Goal: Information Seeking & Learning: Learn about a topic

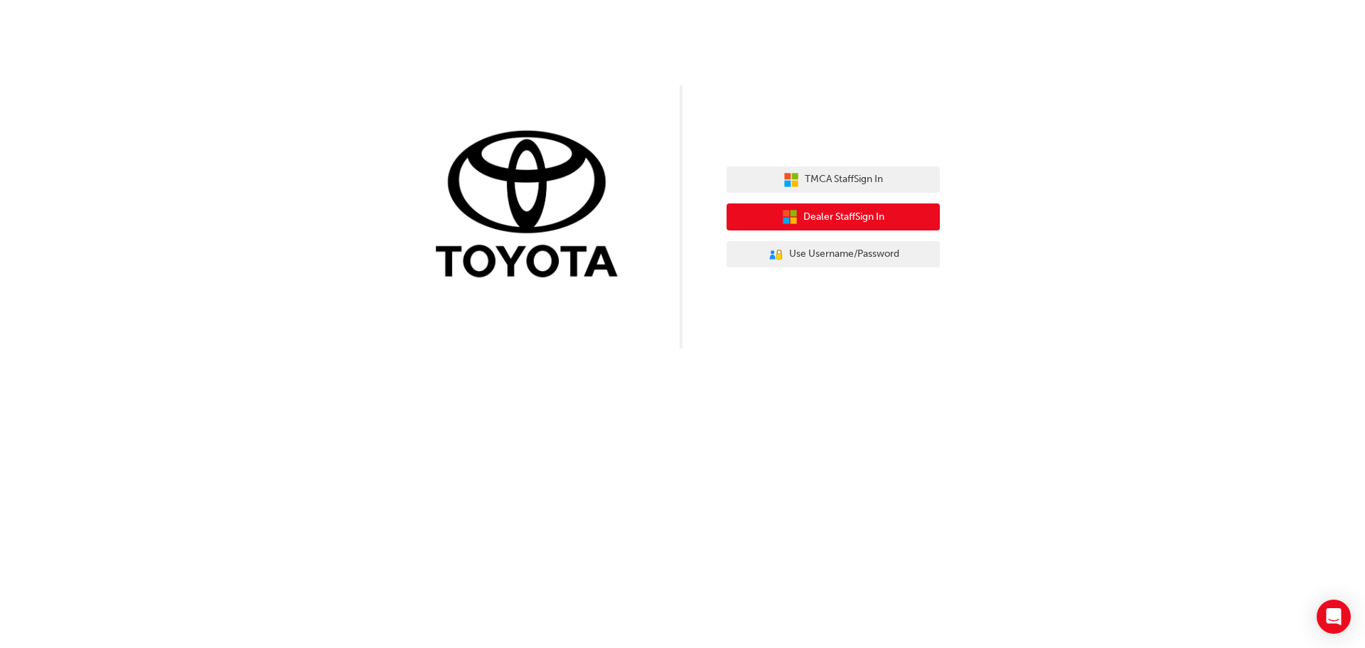
click at [888, 213] on button "Dealer Staff Sign In" at bounding box center [833, 216] width 213 height 27
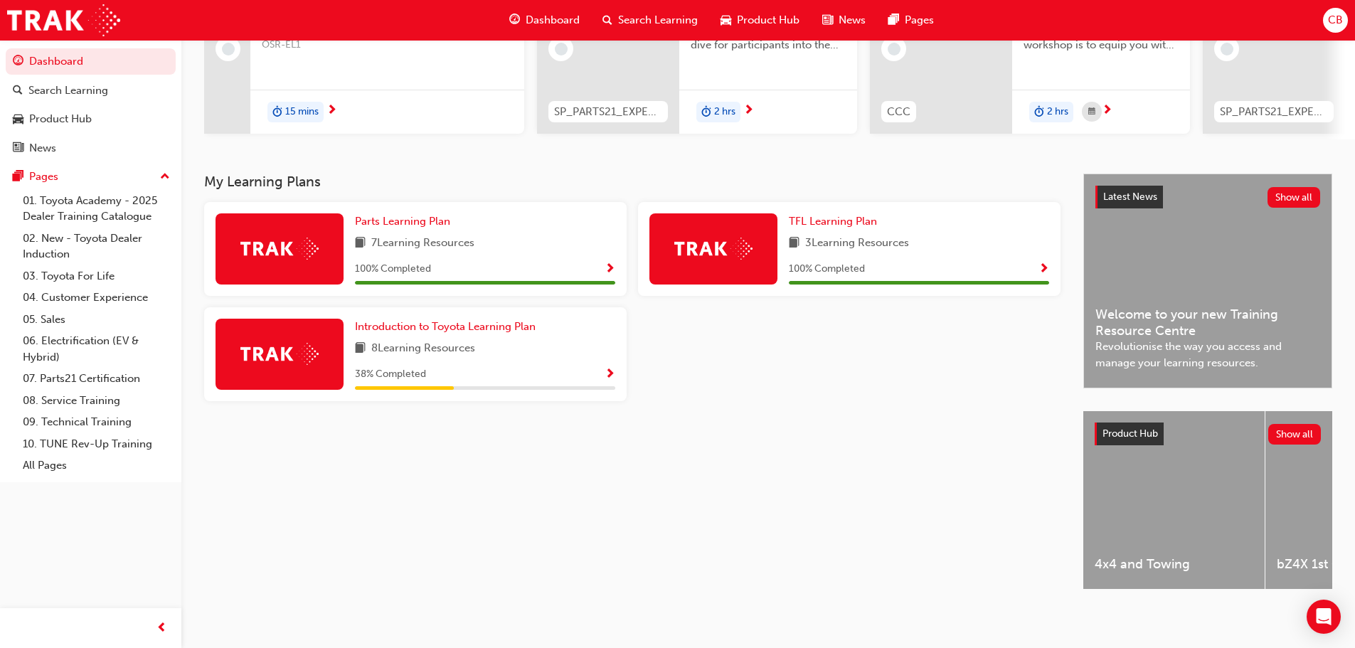
scroll to position [202, 0]
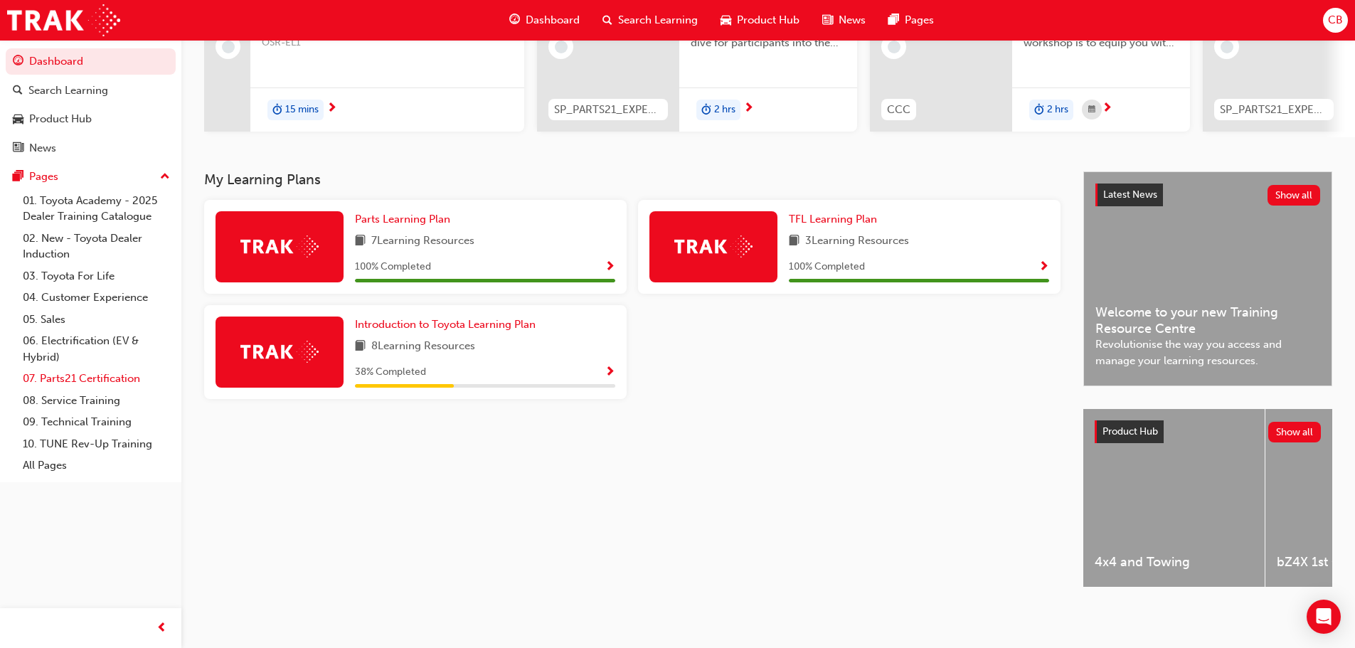
click at [81, 373] on link "07. Parts21 Certification" at bounding box center [96, 379] width 159 height 22
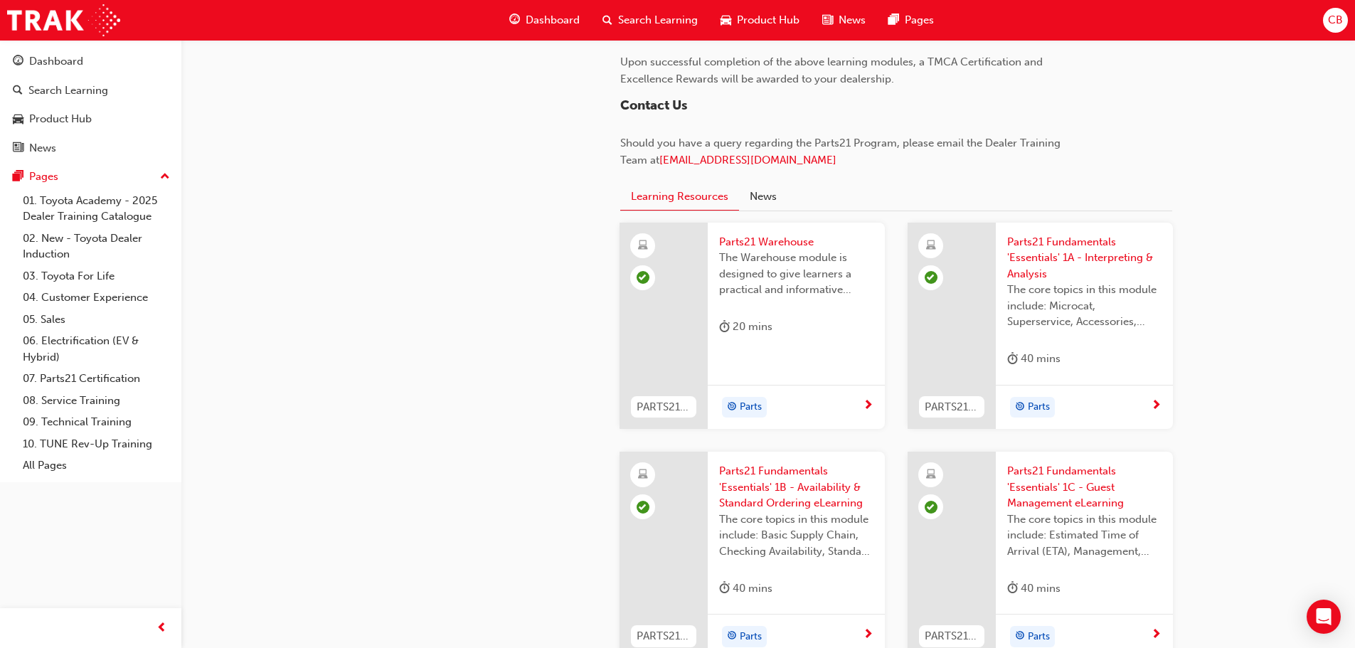
scroll to position [1351, 0]
click at [701, 191] on button "Learning Resources" at bounding box center [679, 194] width 119 height 28
click at [1319, 15] on div "Dashboard Search Learning Product Hub News Pages CB" at bounding box center [677, 20] width 1355 height 41
click at [1338, 20] on span "CB" at bounding box center [1335, 20] width 15 height 16
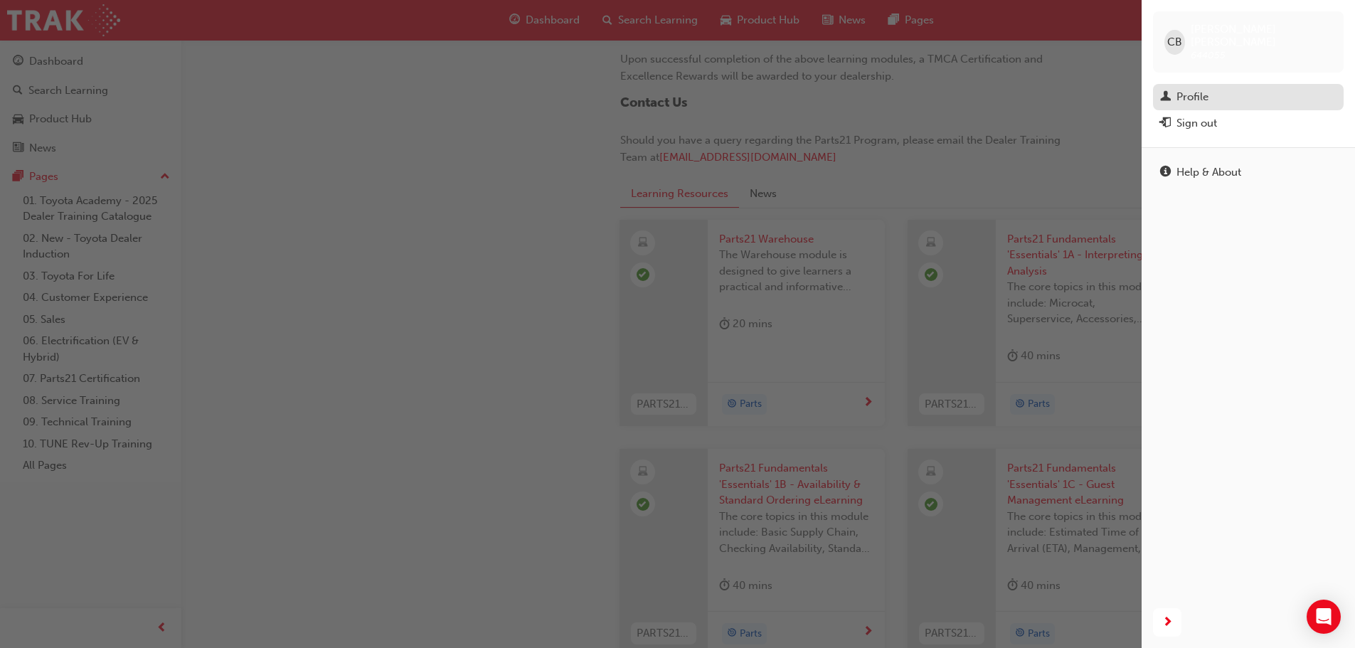
click at [1168, 91] on span "man-icon" at bounding box center [1165, 97] width 11 height 13
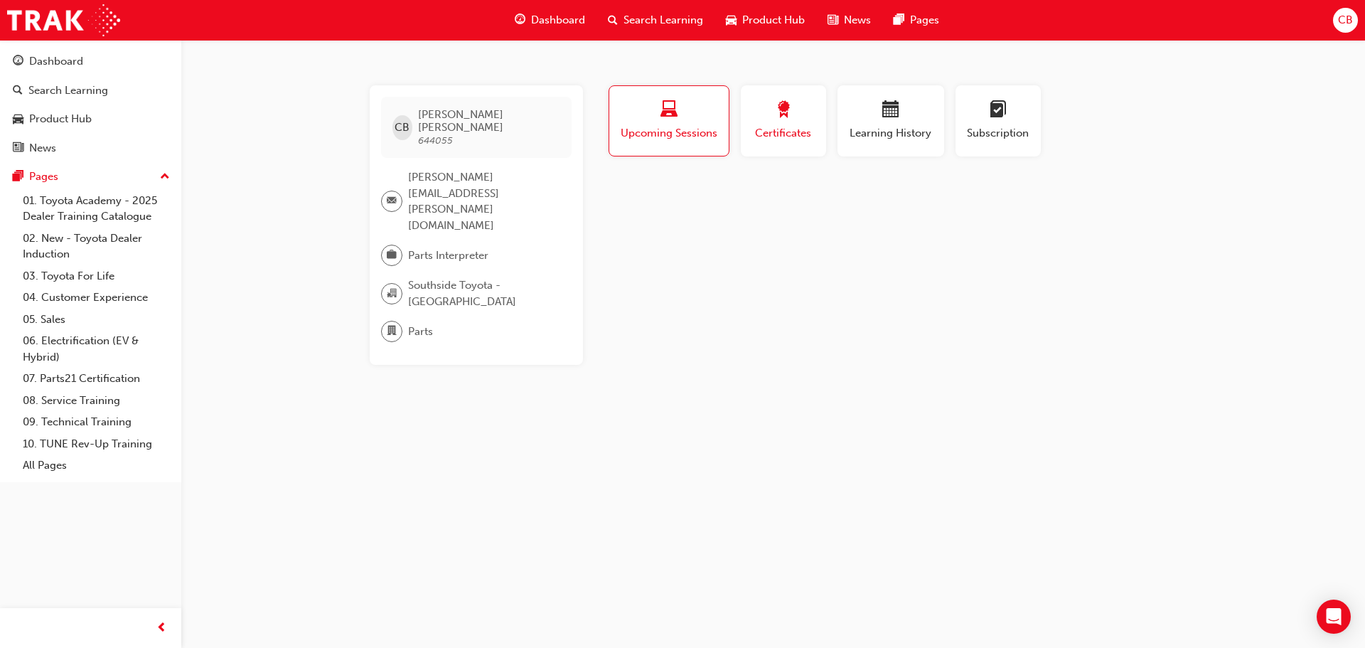
click at [776, 128] on span "Certificates" at bounding box center [784, 133] width 64 height 16
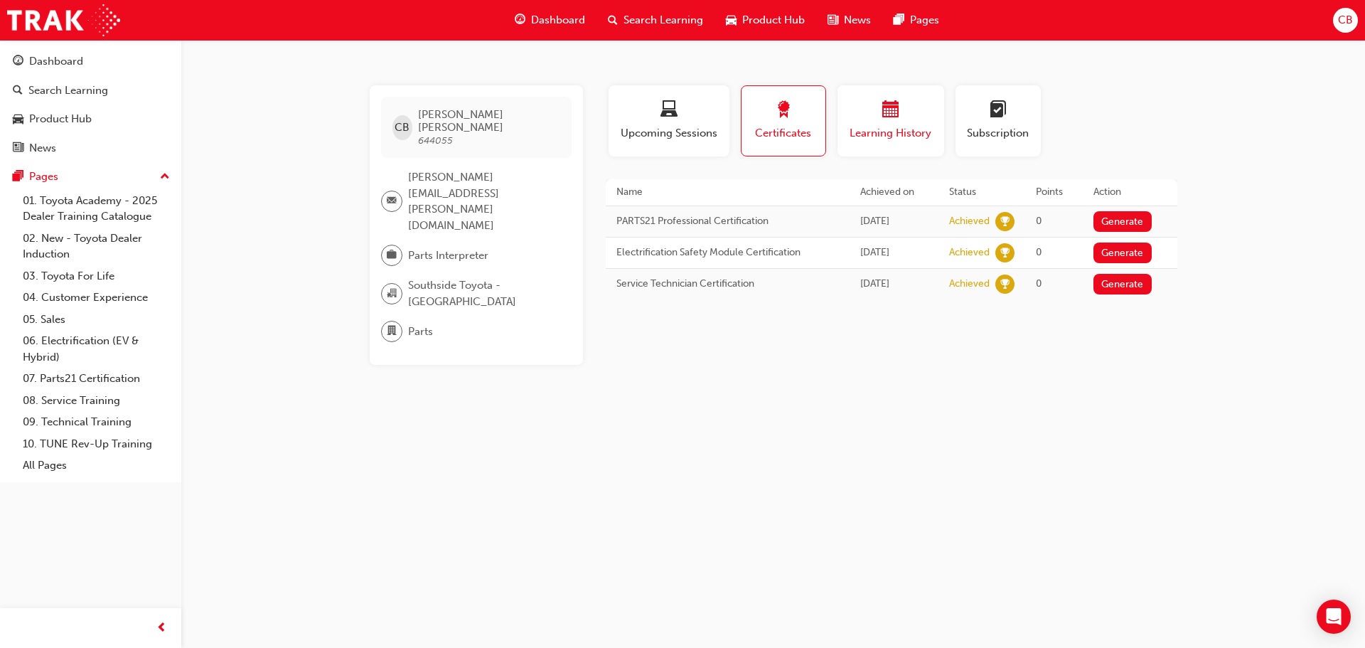
click at [868, 122] on div "Learning History" at bounding box center [890, 121] width 85 height 41
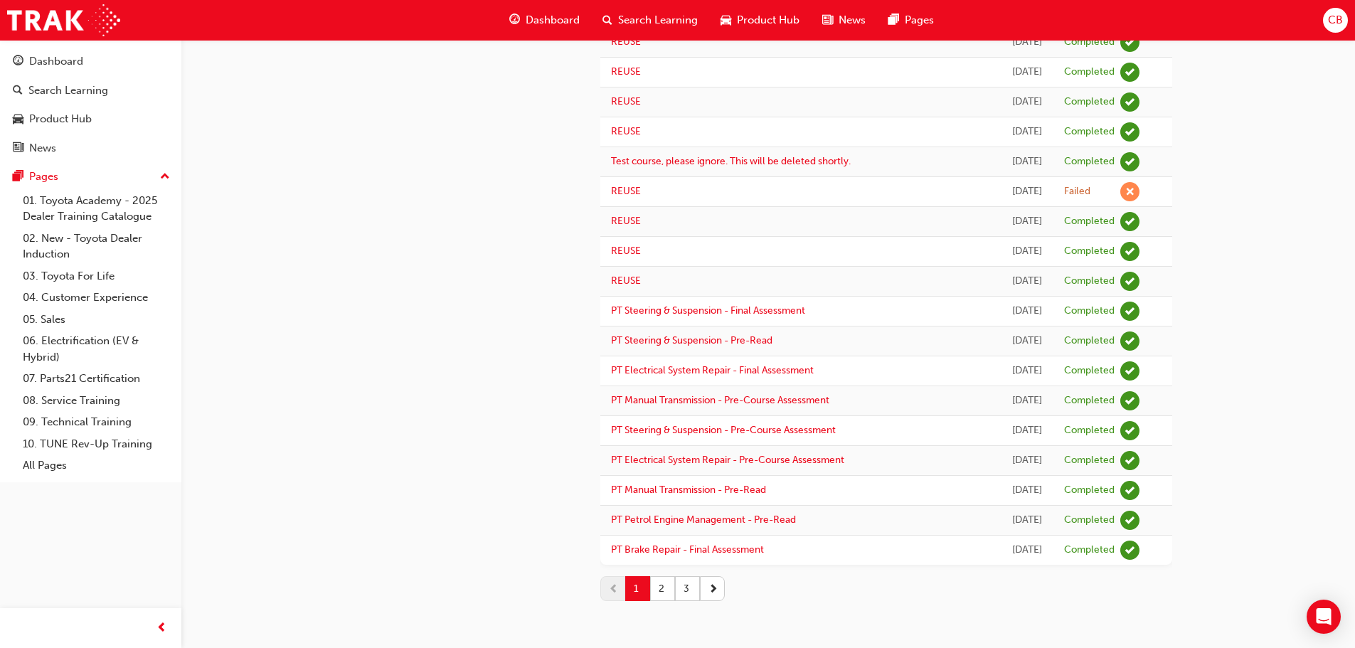
scroll to position [1299, 0]
click at [661, 596] on button "2" at bounding box center [662, 588] width 25 height 25
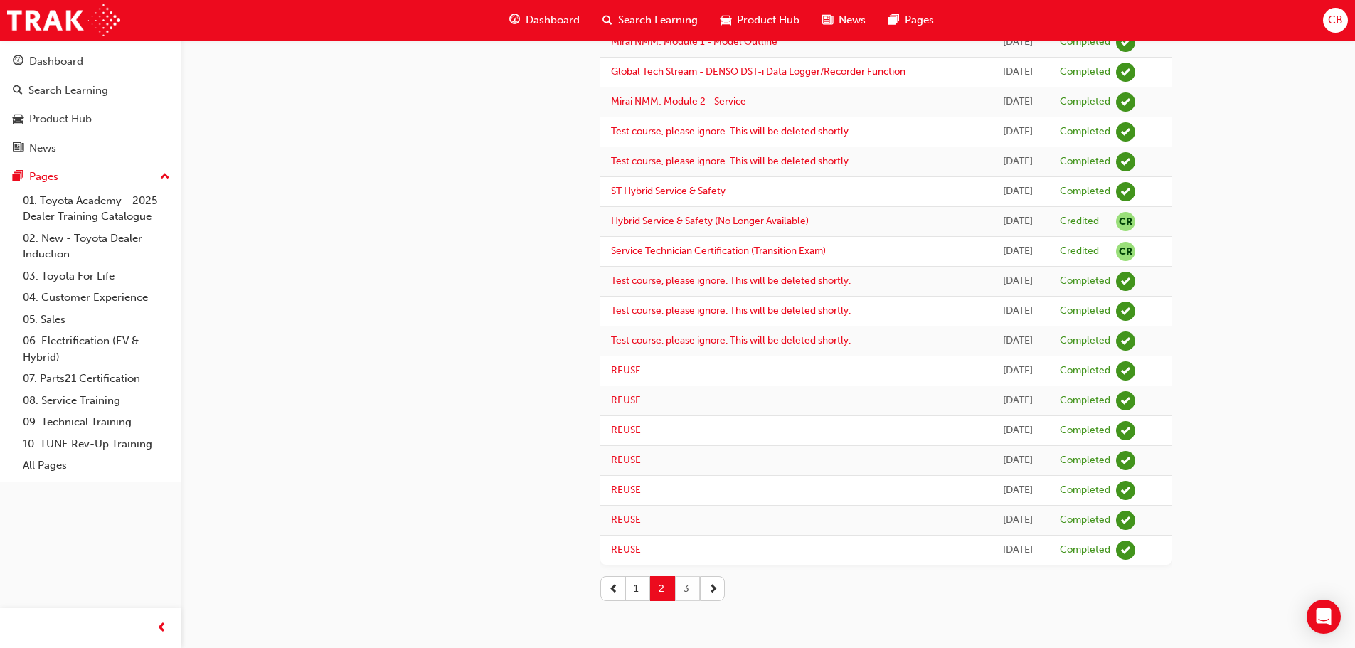
click at [691, 590] on button "3" at bounding box center [687, 588] width 25 height 25
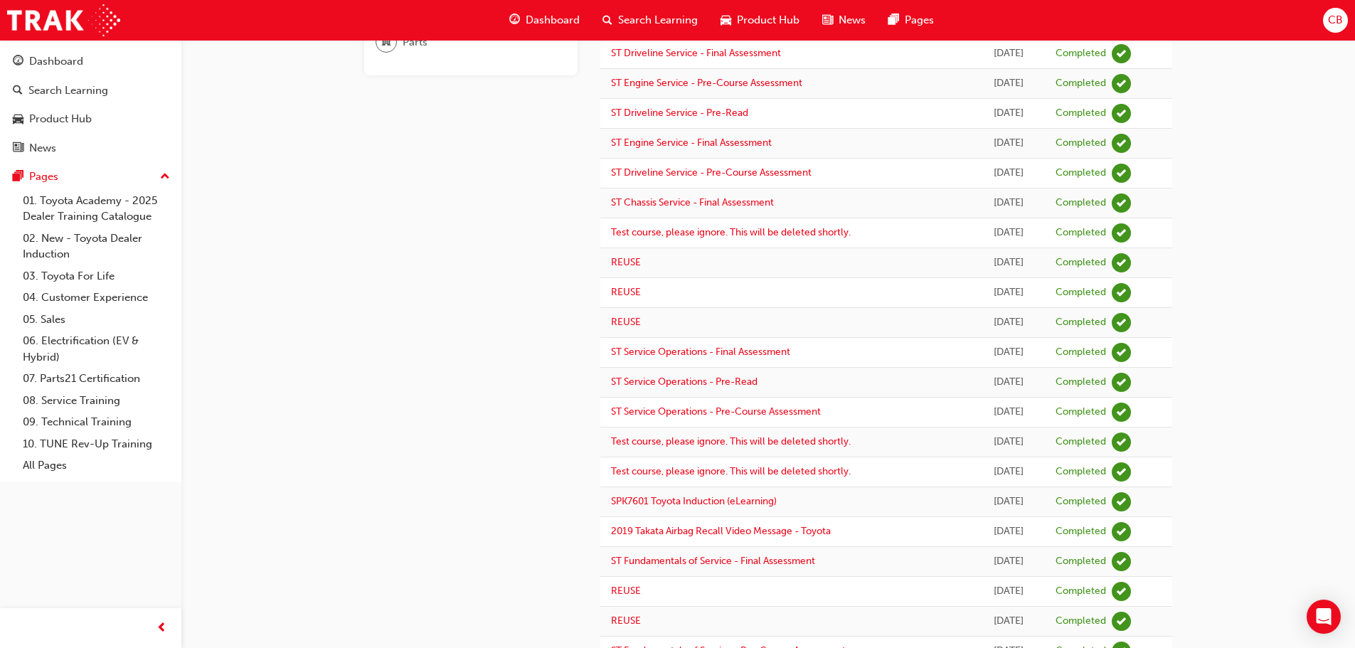
scroll to position [420, 0]
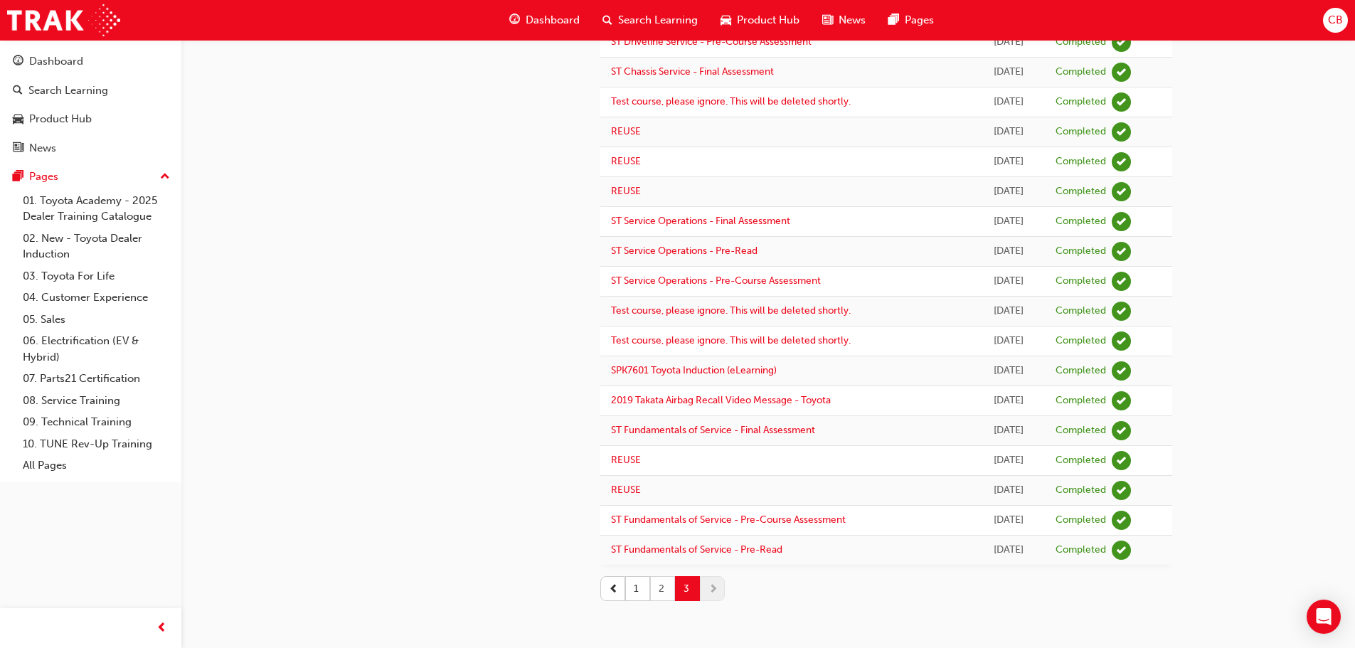
click at [666, 588] on button "2" at bounding box center [662, 588] width 25 height 25
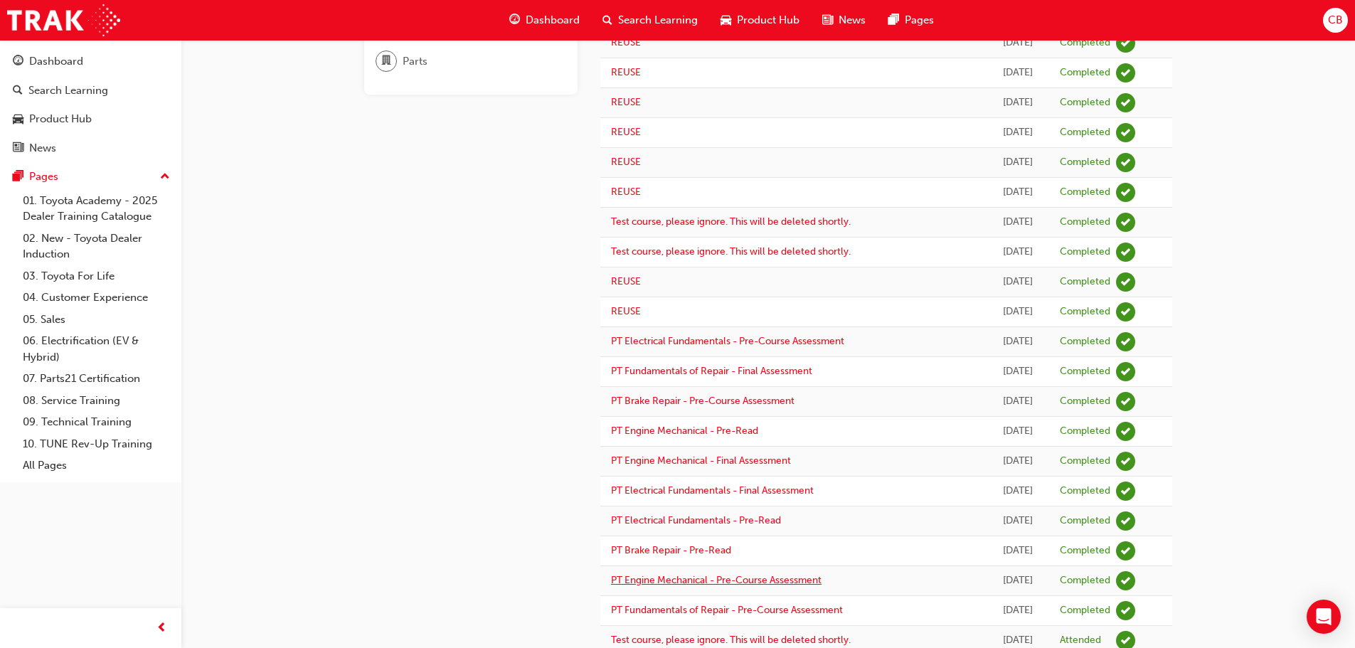
scroll to position [0, 0]
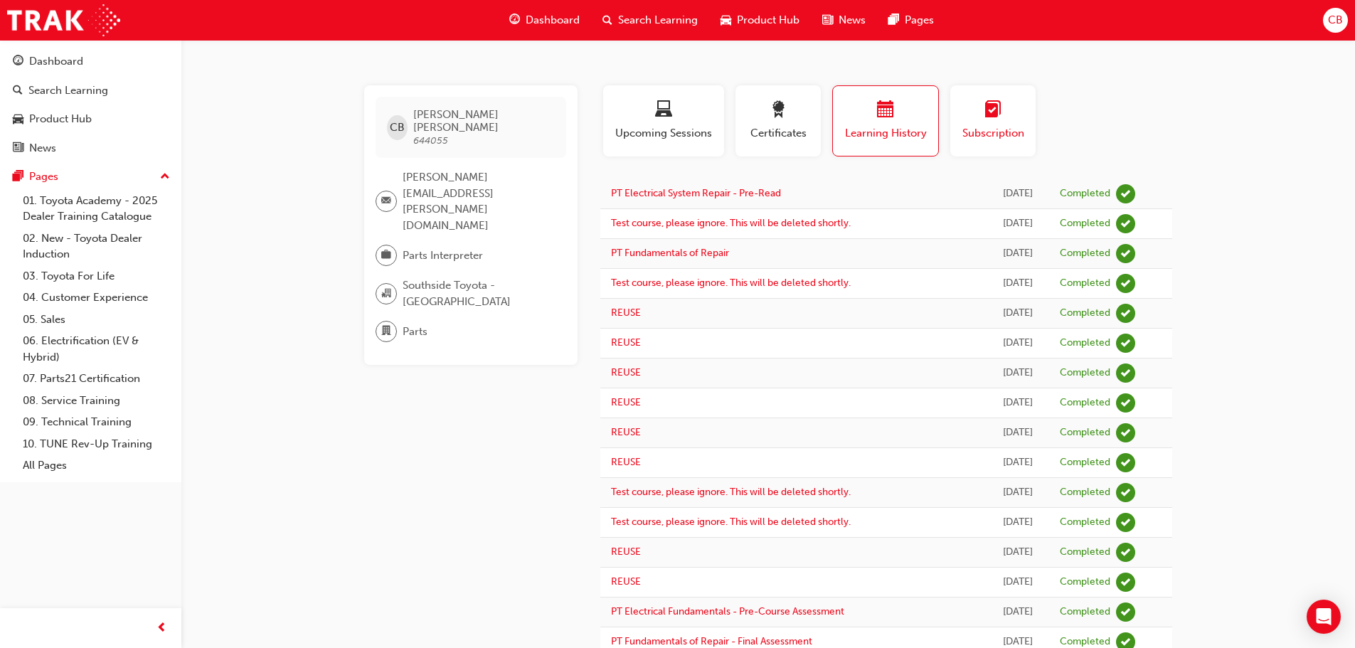
click at [984, 108] on span "learningplan-icon" at bounding box center [992, 110] width 17 height 19
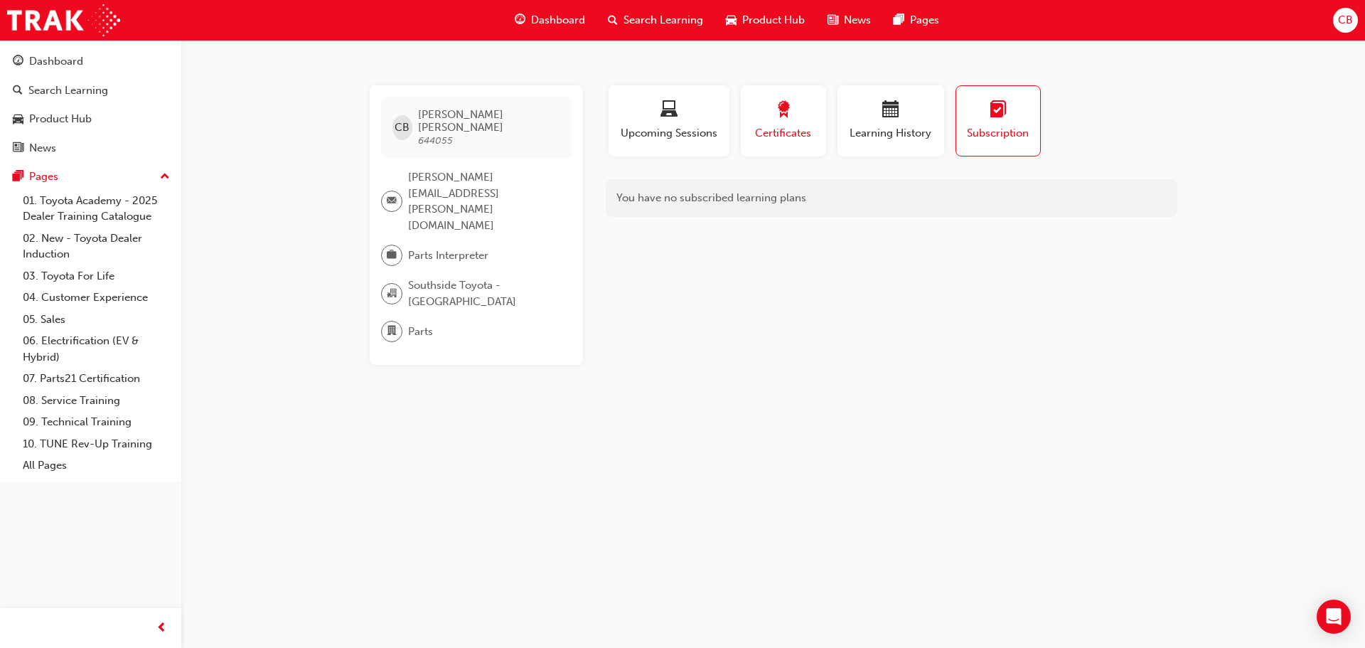
click at [803, 107] on div "button" at bounding box center [784, 112] width 64 height 22
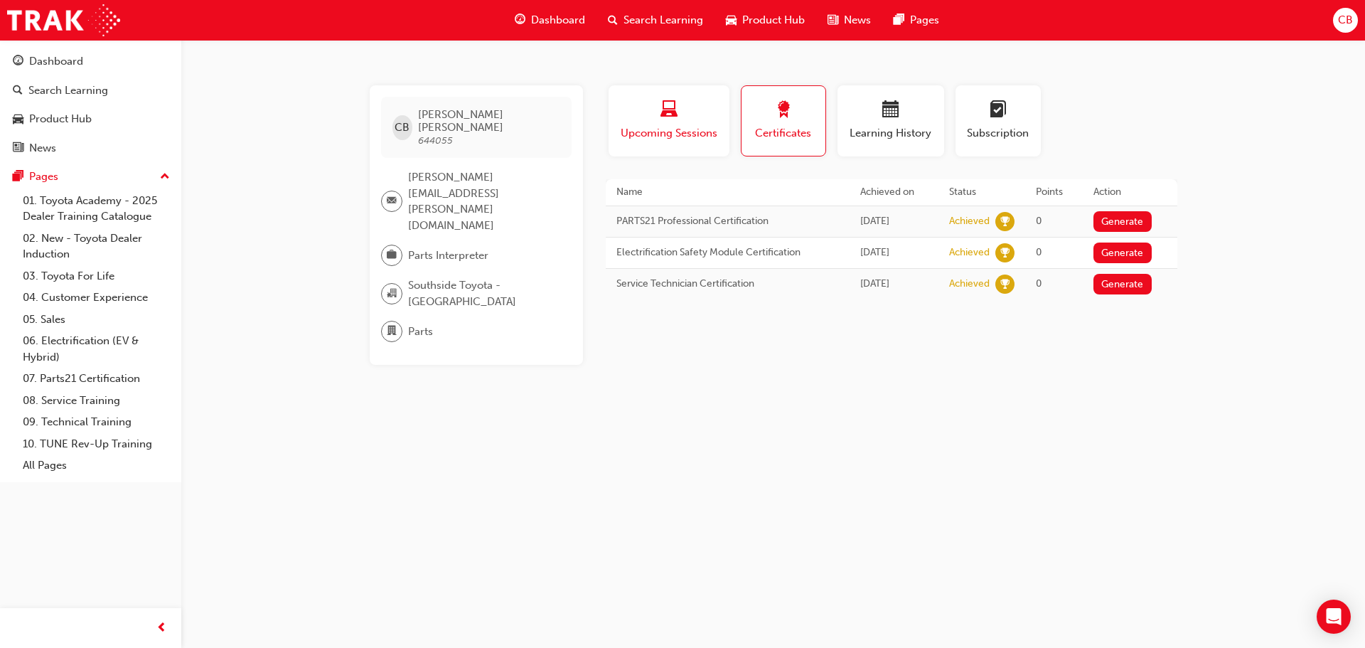
click at [688, 130] on span "Upcoming Sessions" at bounding box center [669, 133] width 100 height 16
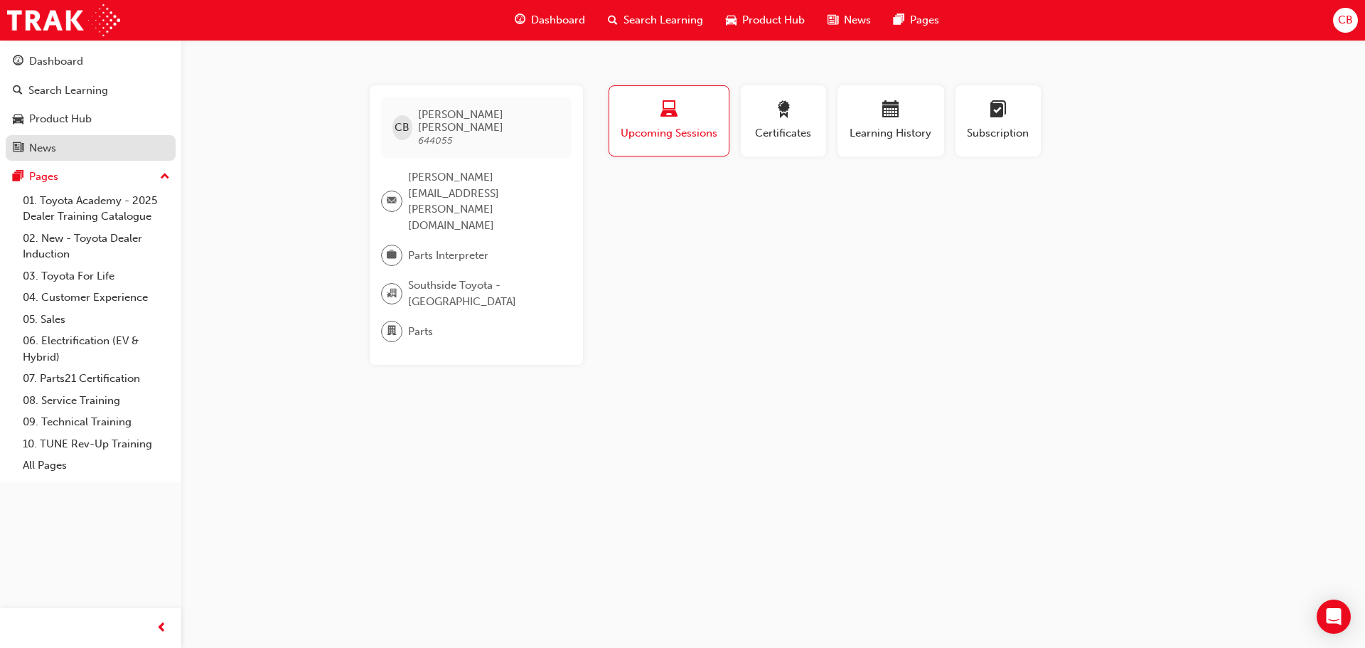
click at [66, 143] on div "News" at bounding box center [91, 148] width 156 height 18
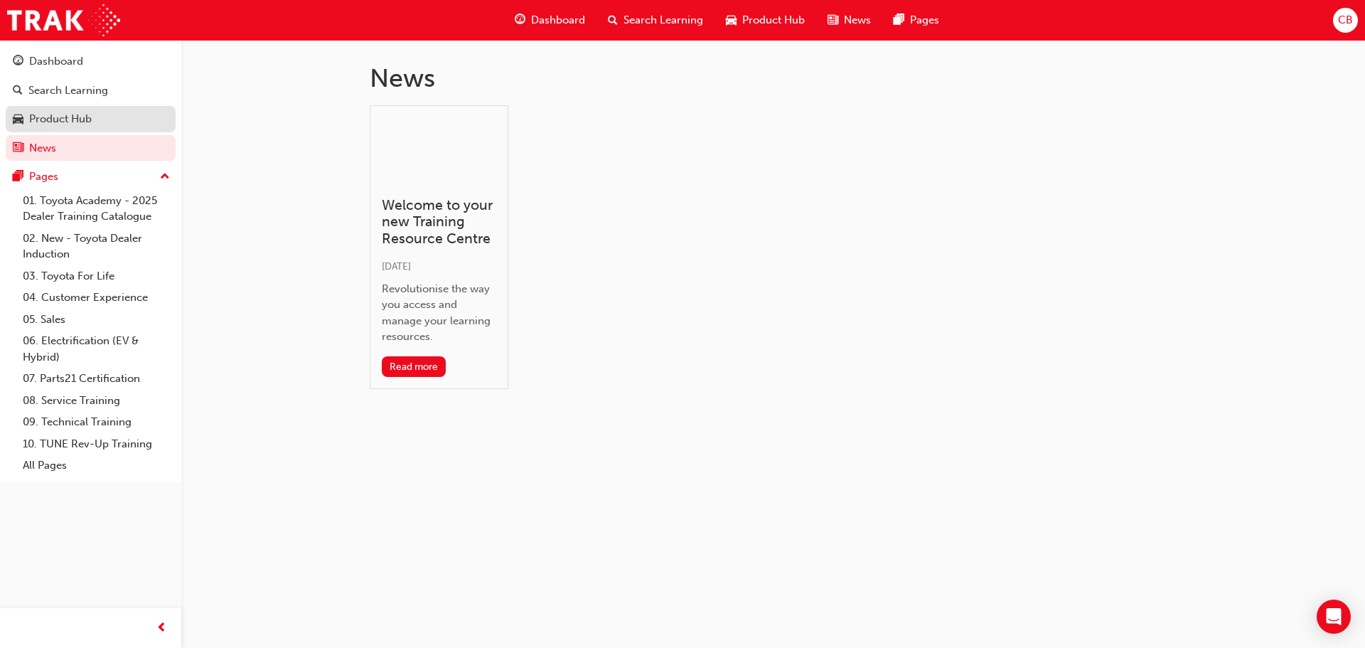
click at [83, 118] on div "Product Hub" at bounding box center [60, 119] width 63 height 16
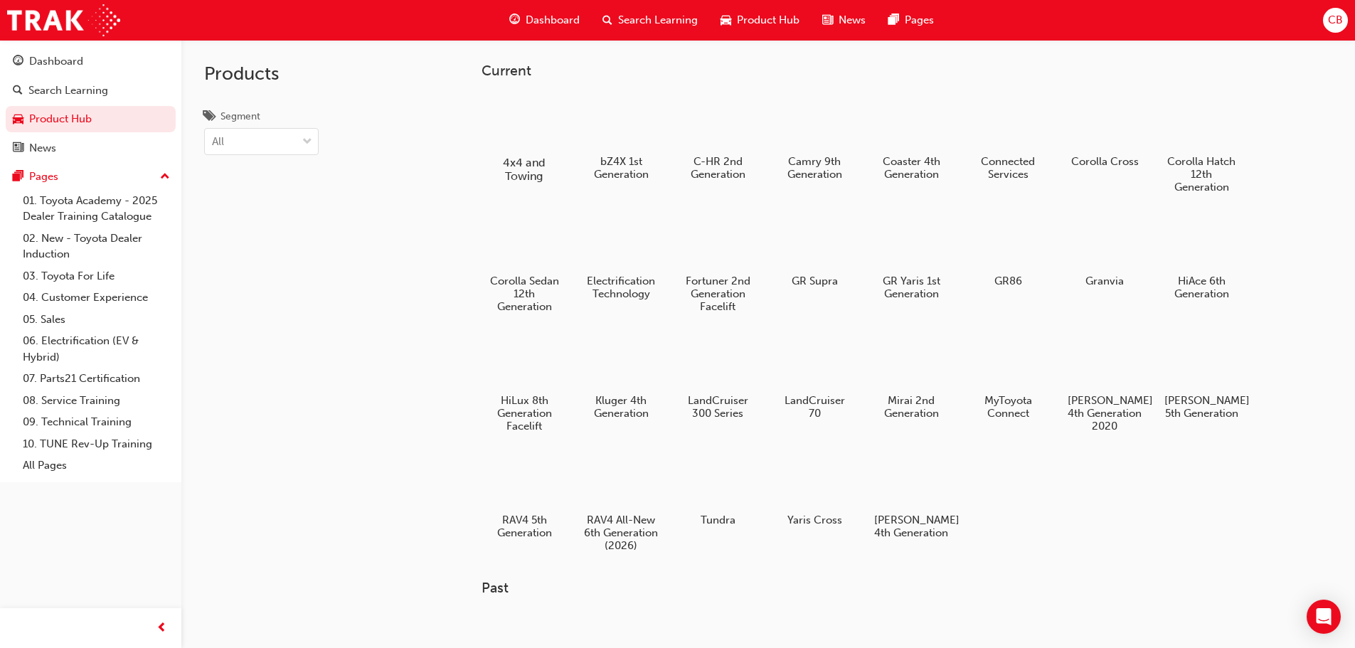
click at [515, 119] on div at bounding box center [523, 121] width 79 height 56
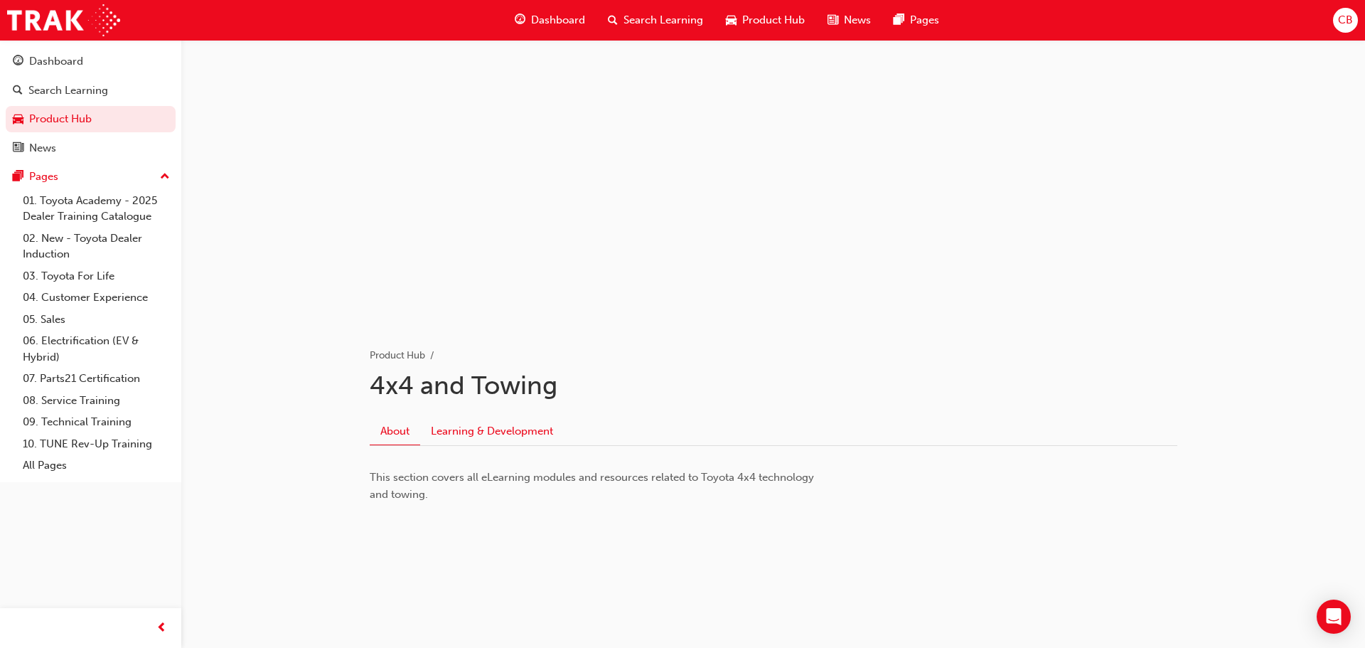
click at [489, 434] on link "Learning & Development" at bounding box center [492, 430] width 144 height 27
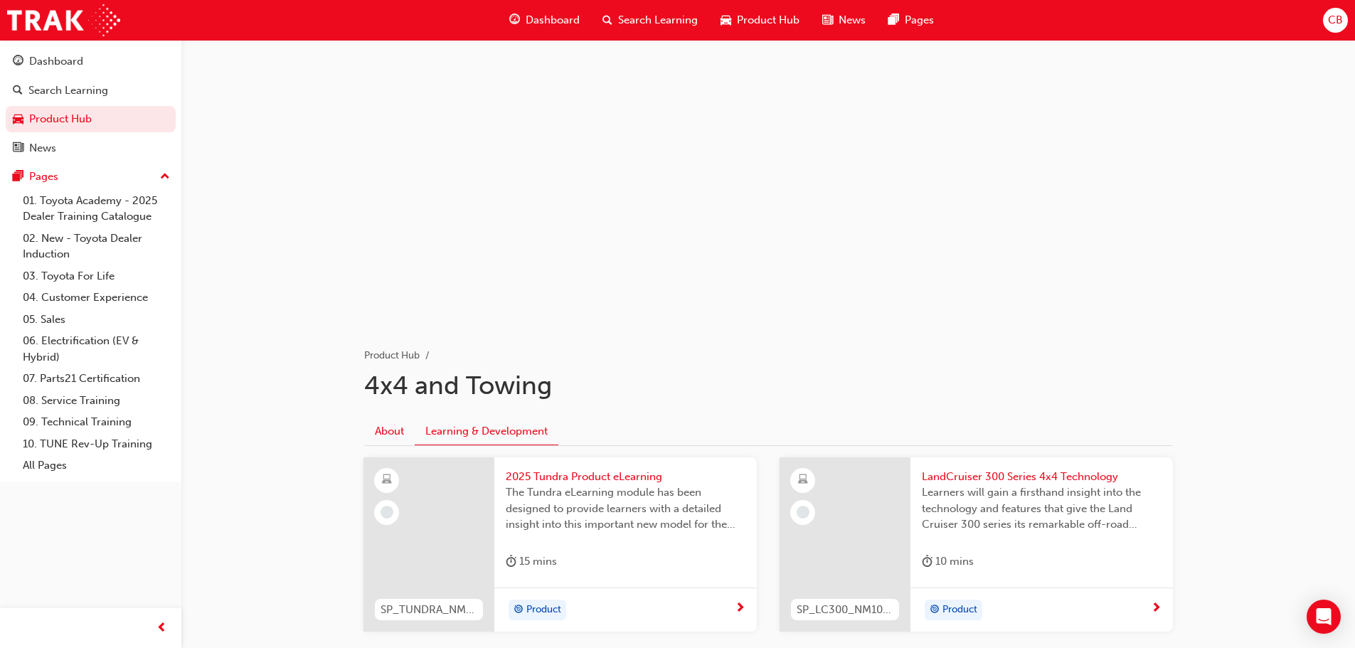
click at [383, 437] on link "About" at bounding box center [389, 430] width 50 height 27
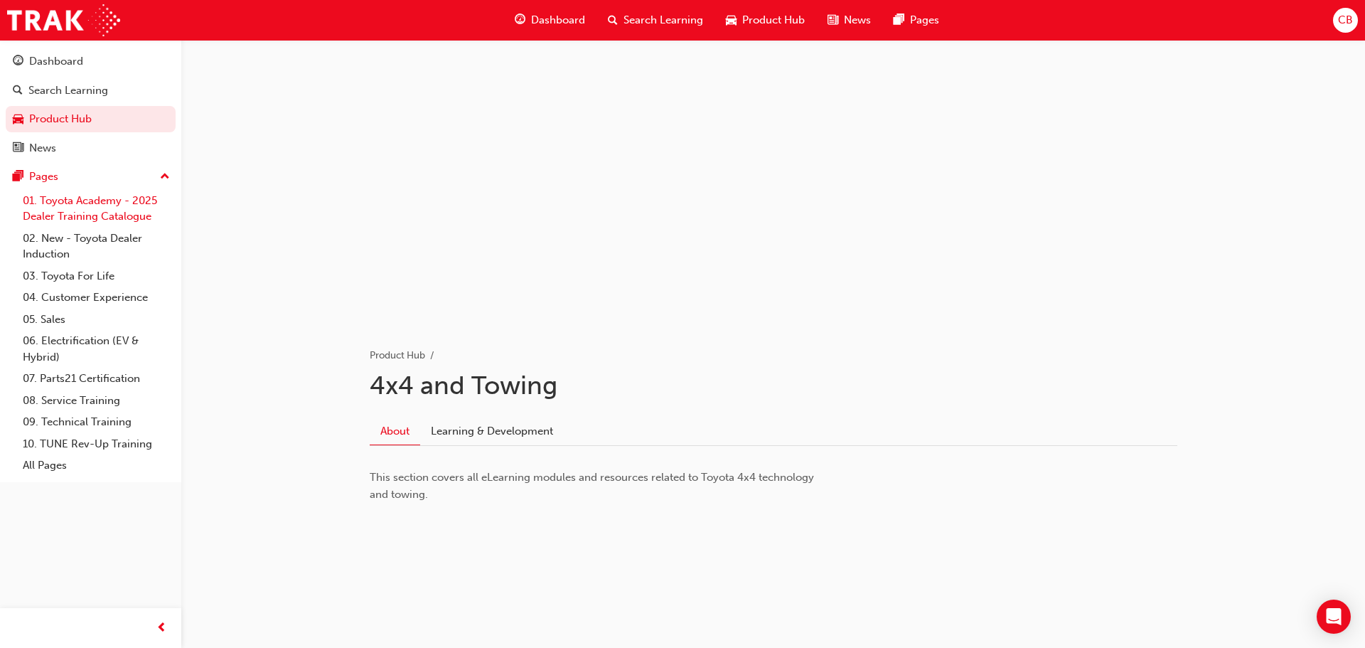
click at [123, 207] on link "01. Toyota Academy - 2025 Dealer Training Catalogue" at bounding box center [96, 209] width 159 height 38
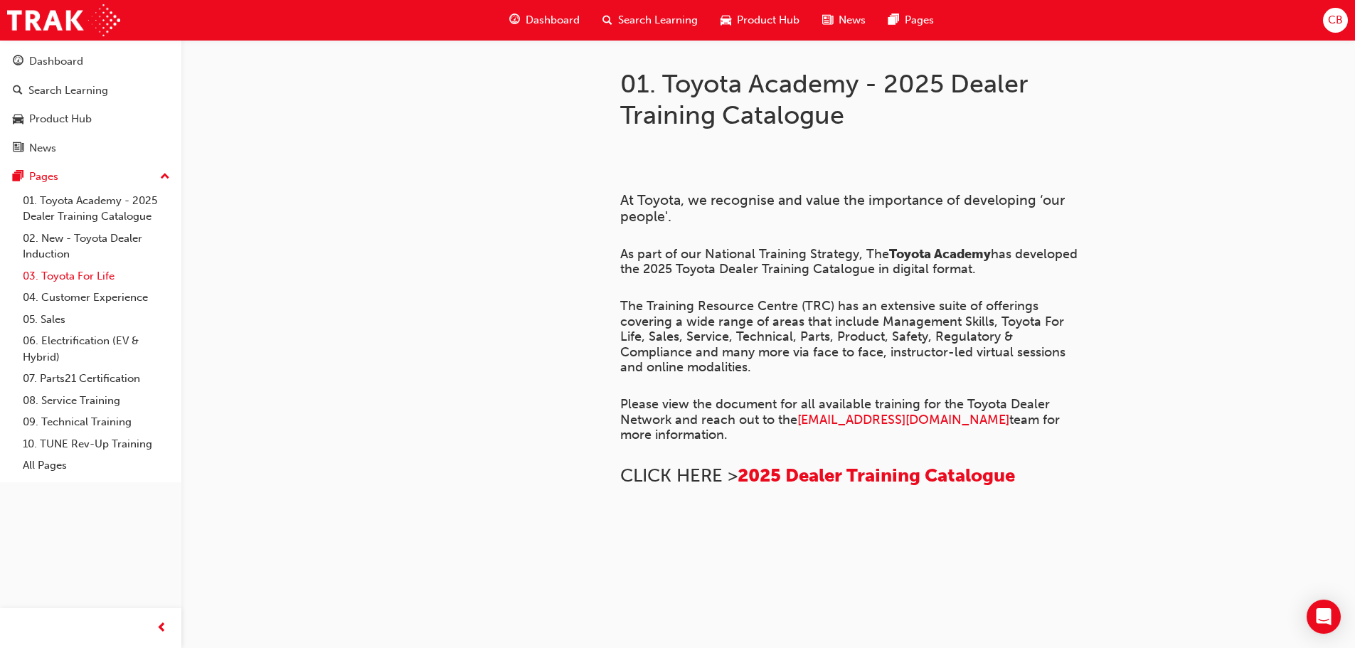
click at [90, 280] on link "03. Toyota For Life" at bounding box center [96, 276] width 159 height 22
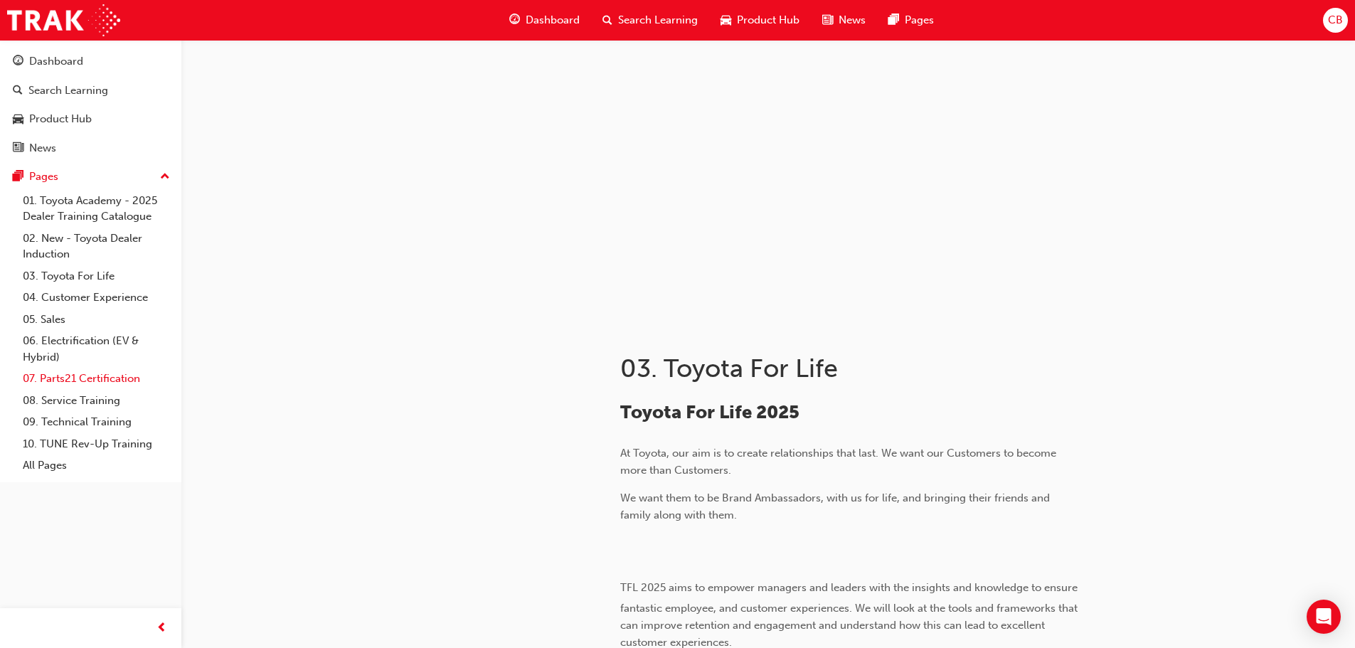
click at [63, 378] on link "07. Parts21 Certification" at bounding box center [96, 379] width 159 height 22
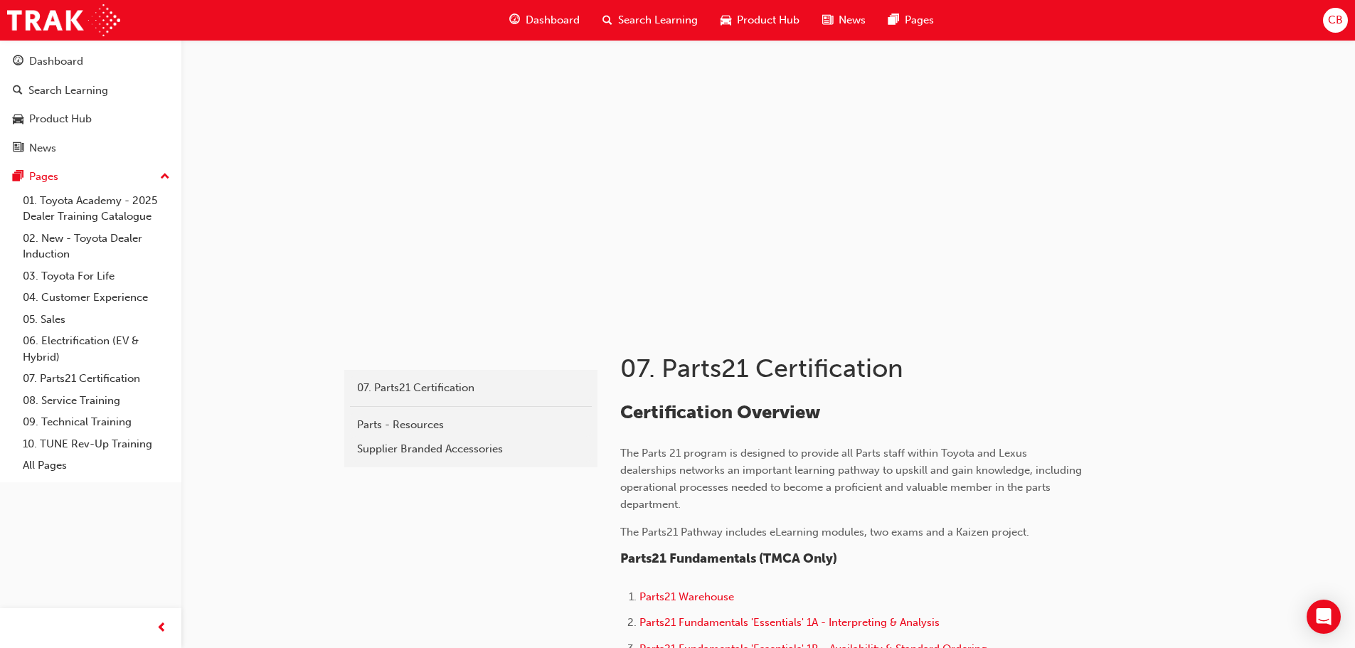
click at [437, 400] on div "07. Parts21 Certification Parts - Resources Supplier Branded Accessories" at bounding box center [470, 418] width 253 height 97
click at [449, 388] on div "07. Parts21 Certification" at bounding box center [471, 388] width 228 height 16
click at [415, 423] on div "Parts - Resources" at bounding box center [471, 425] width 228 height 16
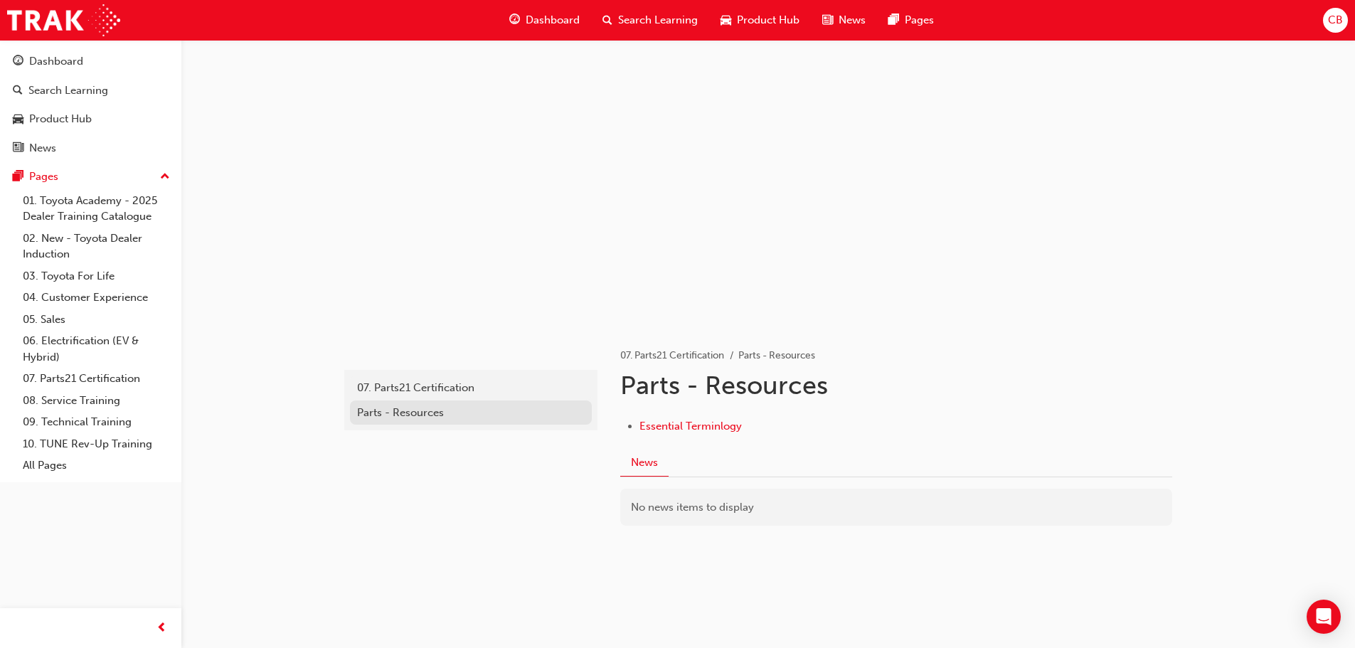
click at [401, 417] on div "Parts - Resources" at bounding box center [471, 413] width 228 height 16
click at [410, 388] on div "07. Parts21 Certification" at bounding box center [471, 388] width 228 height 16
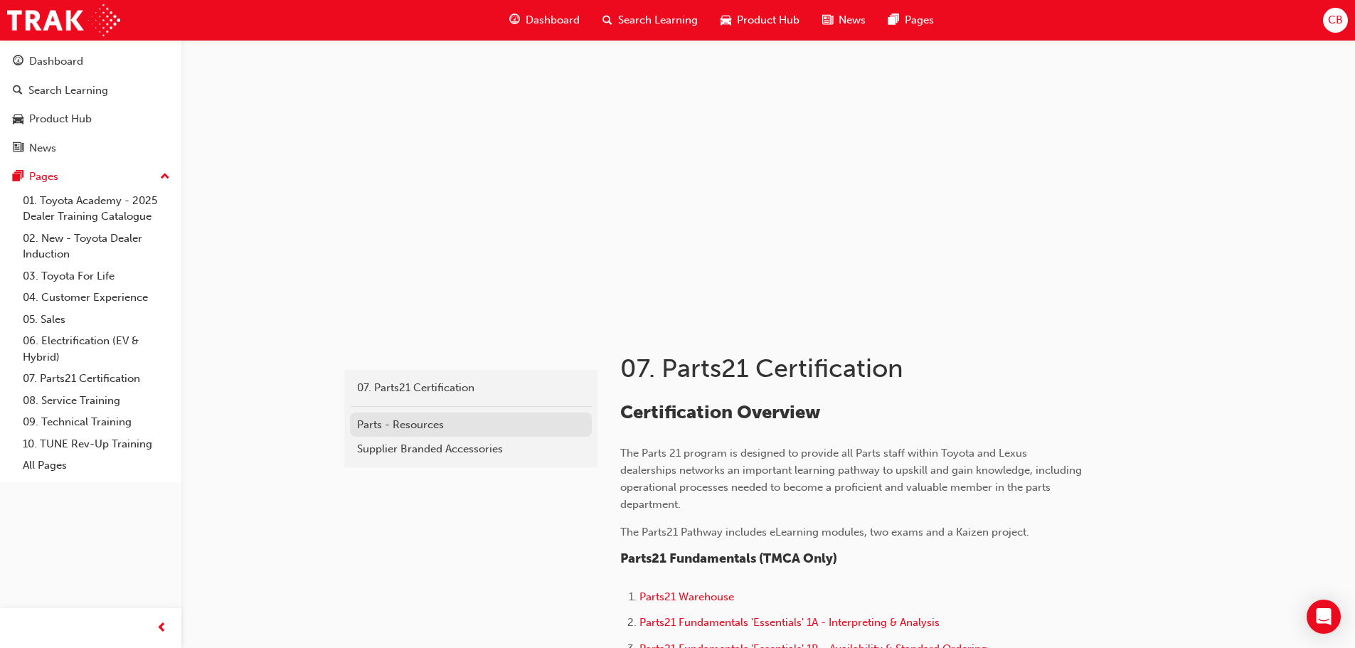
click at [400, 428] on div "Parts - Resources" at bounding box center [471, 425] width 228 height 16
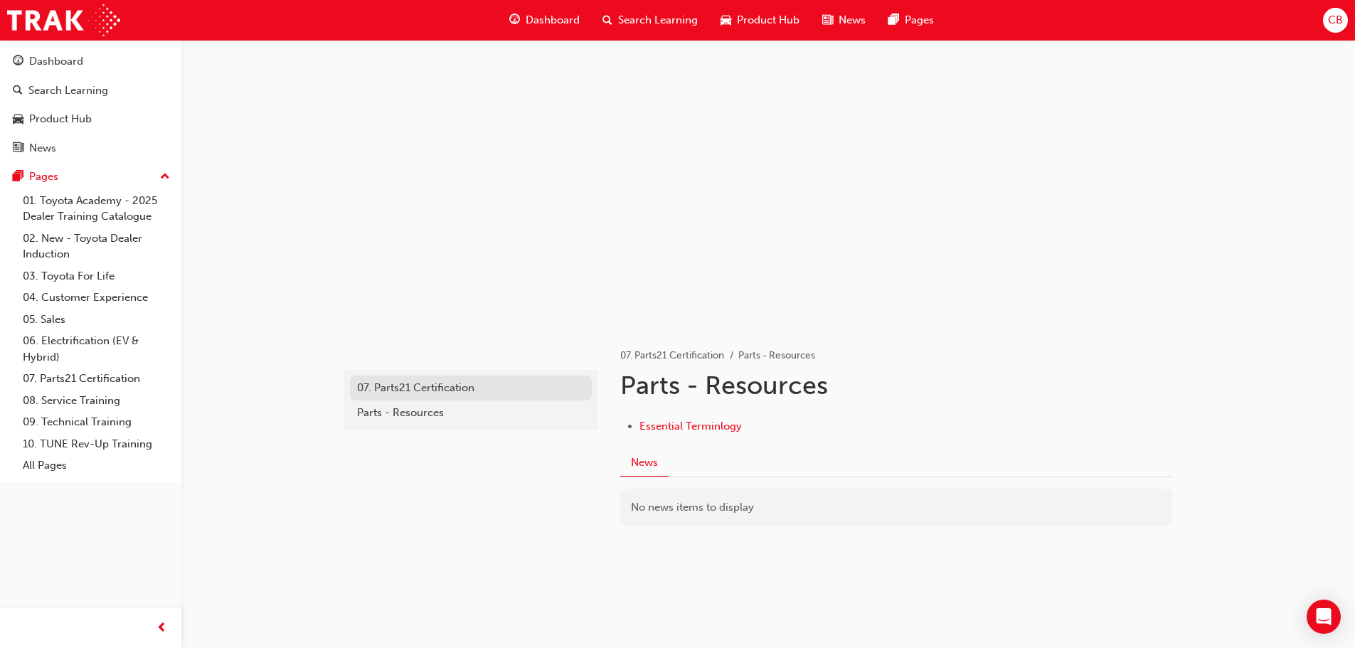
click at [430, 398] on link "07. Parts21 Certification" at bounding box center [471, 387] width 242 height 25
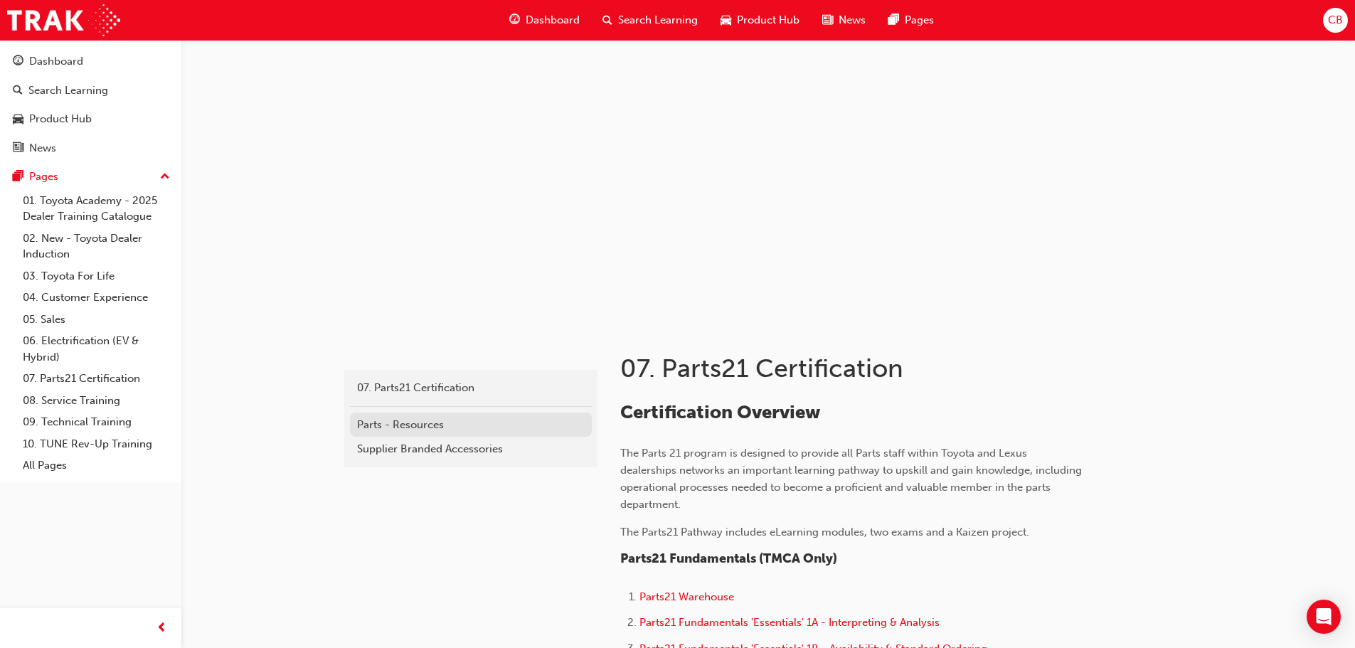
click at [414, 417] on div "Parts - Resources" at bounding box center [471, 425] width 228 height 16
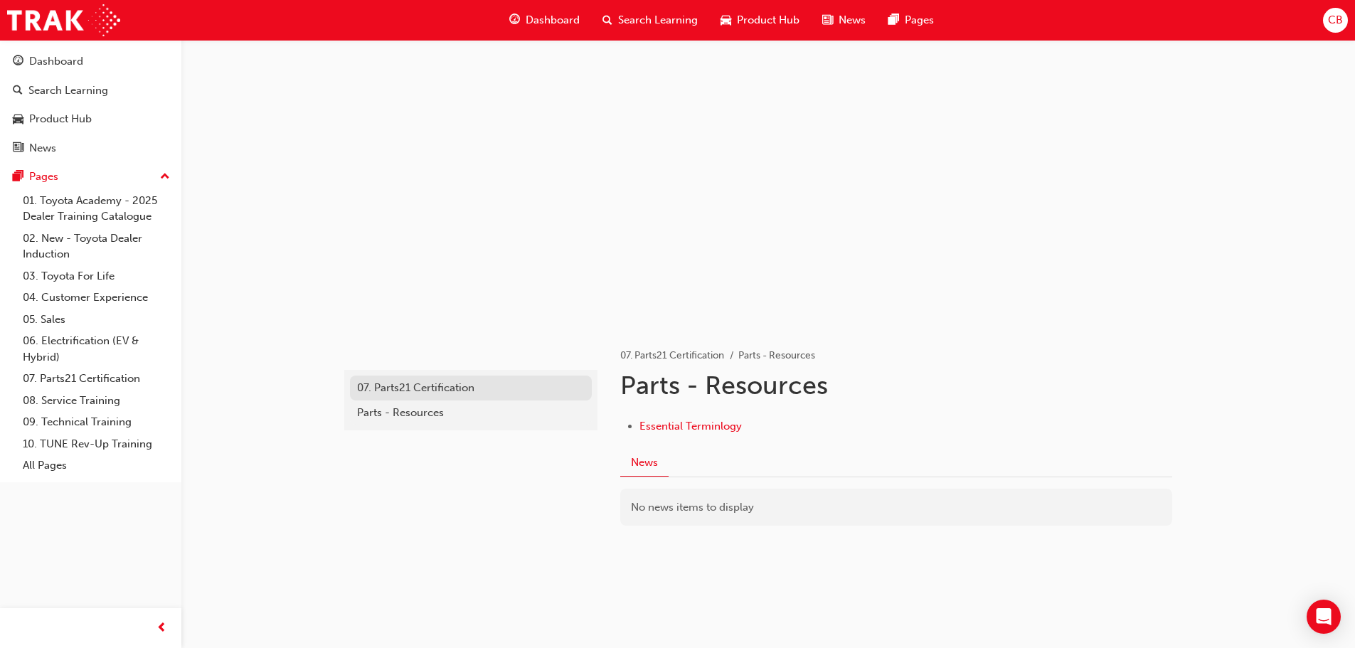
click at [422, 392] on div "07. Parts21 Certification" at bounding box center [471, 388] width 228 height 16
